Goal: Task Accomplishment & Management: Manage account settings

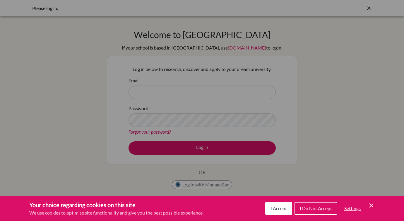
click at [286, 205] on button "I Accept" at bounding box center [278, 208] width 27 height 13
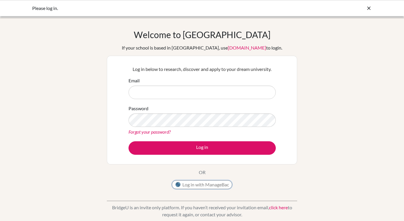
click at [206, 185] on button "Log in with ManageBac" at bounding box center [202, 184] width 60 height 9
type input "y"
type input "[EMAIL_ADDRESS][DOMAIN_NAME]"
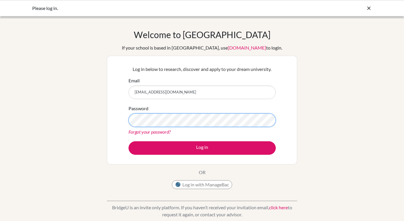
click at [129, 141] on button "Log in" at bounding box center [202, 147] width 147 height 13
